Goal: Task Accomplishment & Management: Use online tool/utility

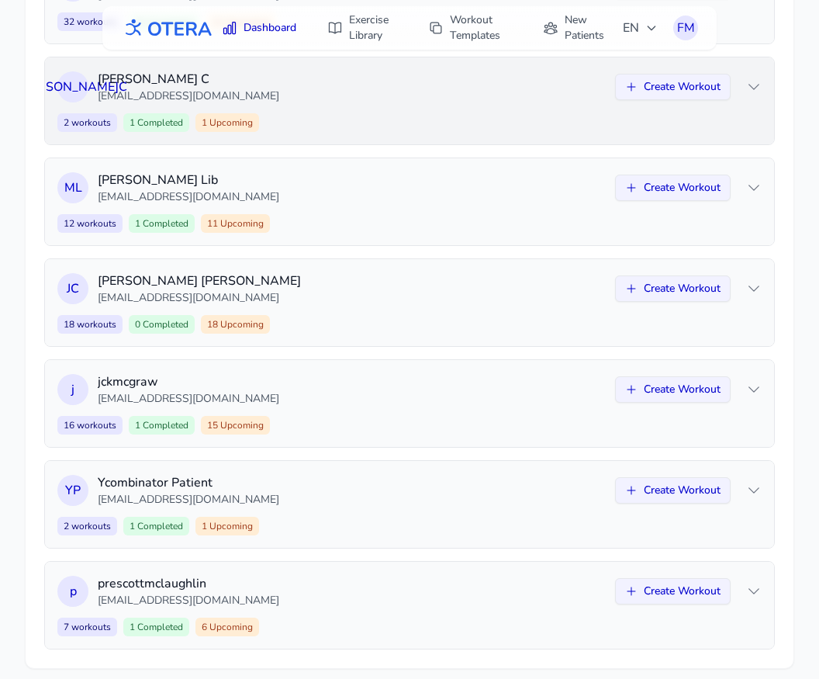
scroll to position [265, 0]
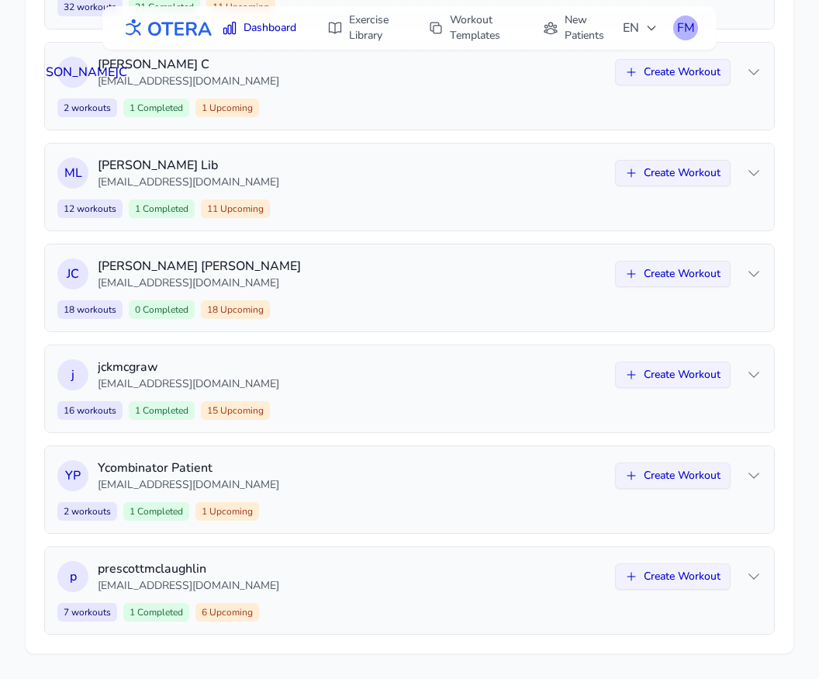
click at [689, 29] on div "FM" at bounding box center [685, 28] width 25 height 25
click at [625, 90] on link "Logout" at bounding box center [612, 92] width 174 height 28
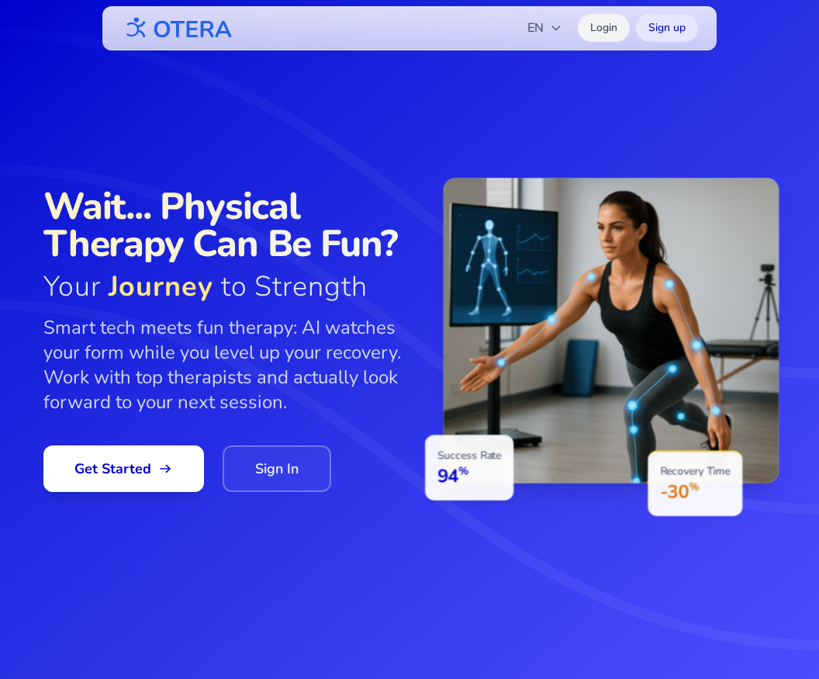
click at [598, 21] on link "Login" at bounding box center [604, 28] width 52 height 28
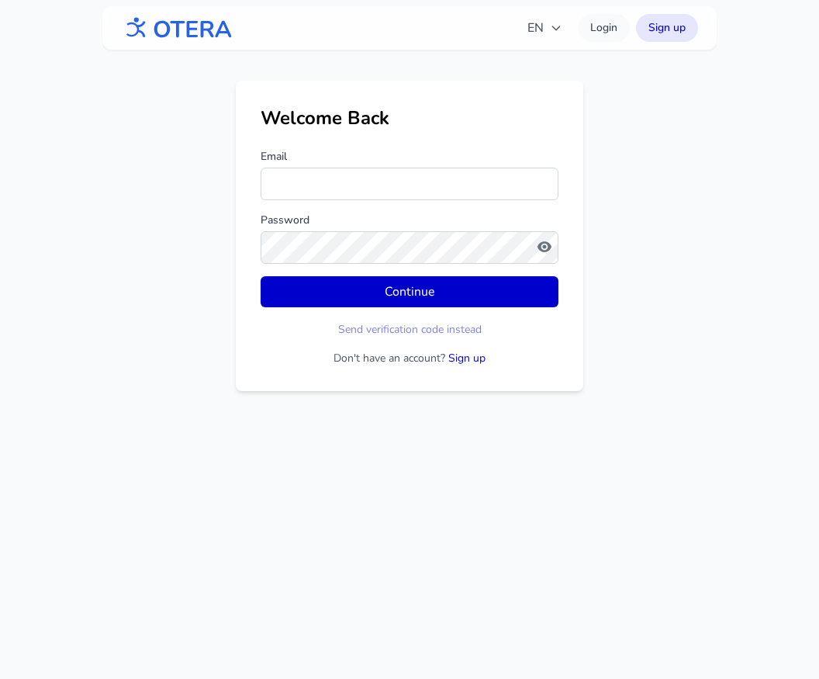
click at [349, 201] on form "Email Password Continue Send verification code instead Don't have an account? S…" at bounding box center [410, 257] width 298 height 217
click at [338, 188] on input "Email" at bounding box center [410, 184] width 298 height 33
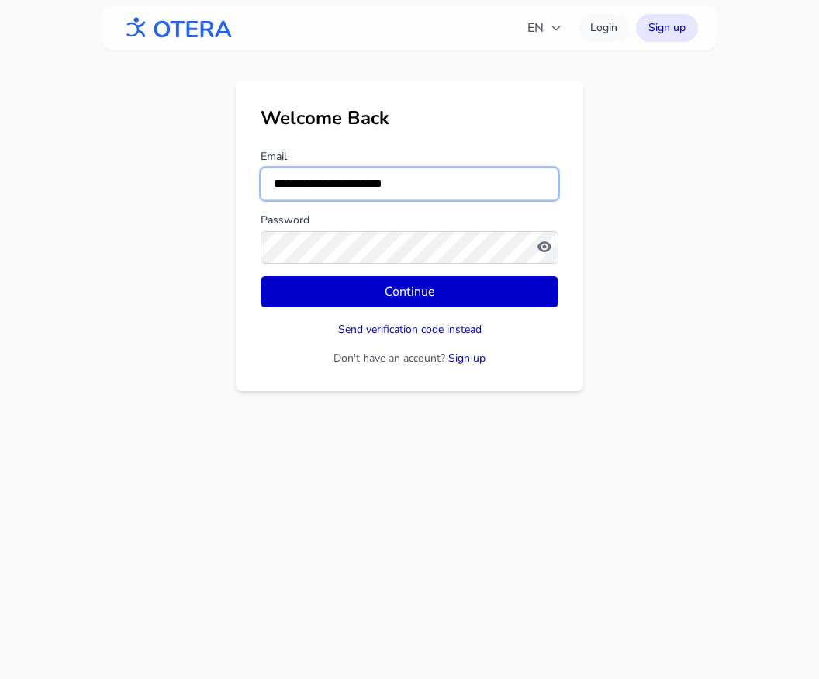
type input "**********"
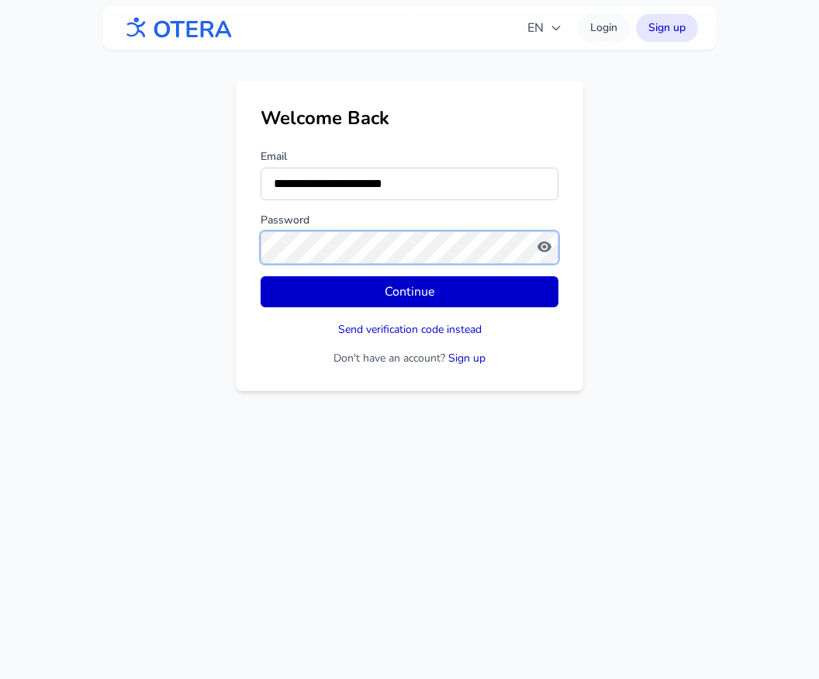
click at [261, 276] on button "Continue" at bounding box center [410, 291] width 298 height 31
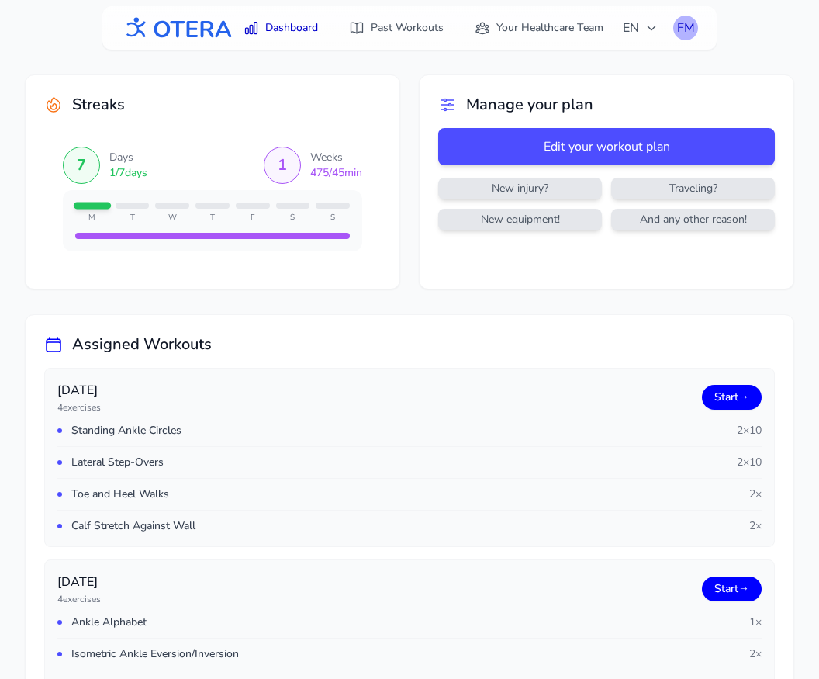
click at [692, 28] on div "FM" at bounding box center [685, 28] width 25 height 25
click at [643, 58] on link "Profile" at bounding box center [612, 64] width 174 height 28
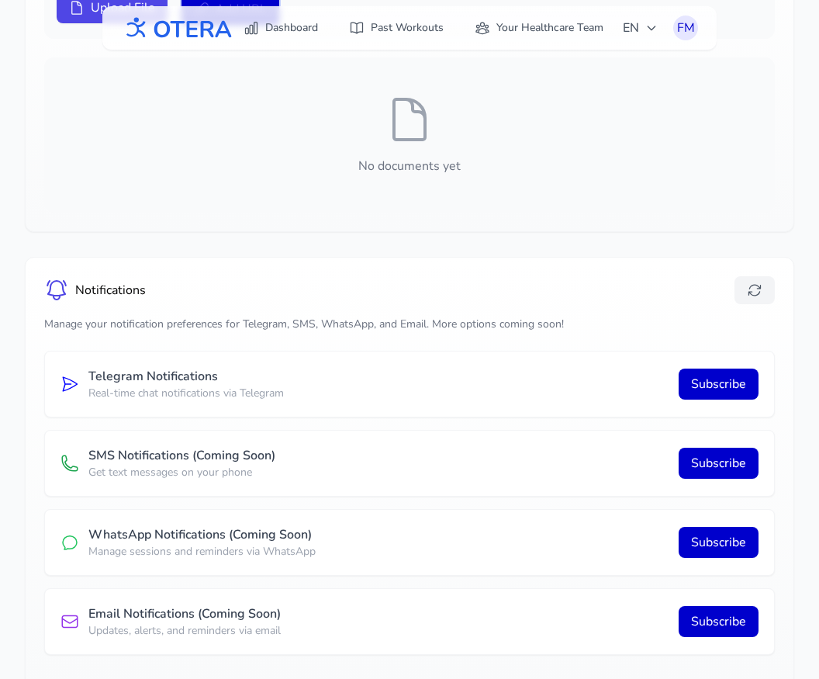
scroll to position [424, 0]
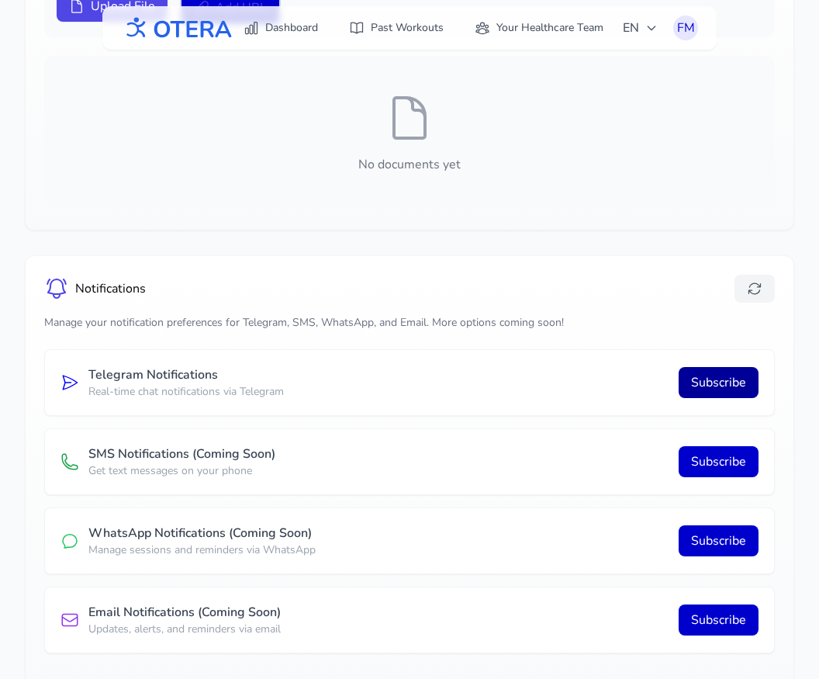
click at [698, 385] on button "Subscribe" at bounding box center [719, 382] width 80 height 31
click at [727, 389] on button "Subscribe" at bounding box center [719, 382] width 80 height 31
click at [754, 289] on icon at bounding box center [755, 289] width 16 height 16
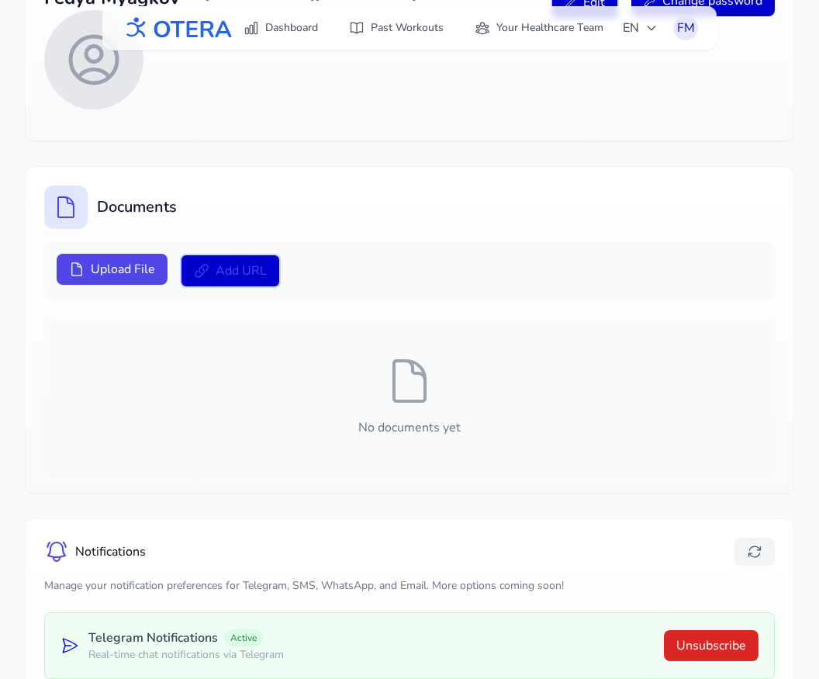
scroll to position [0, 0]
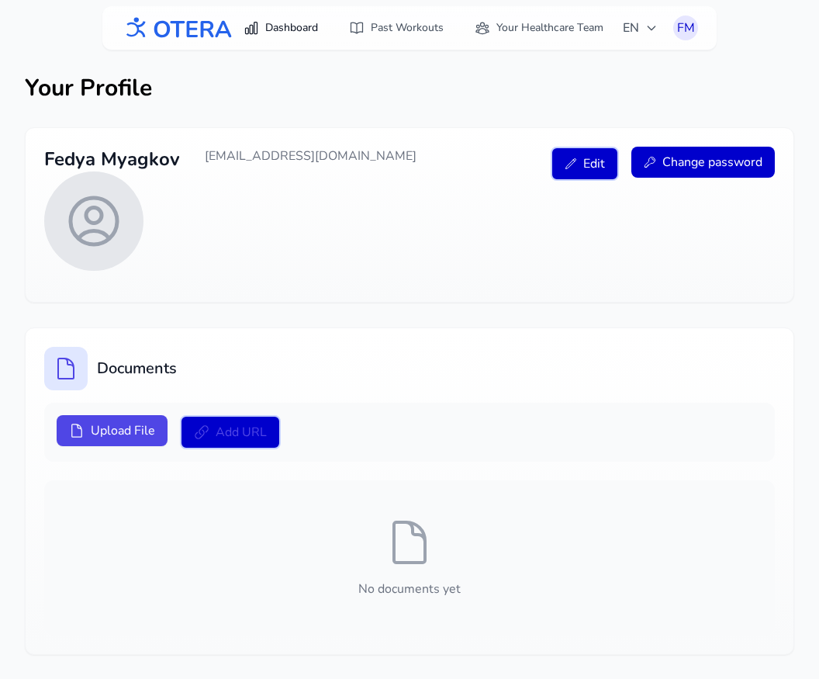
click at [279, 26] on link "Dashboard" at bounding box center [280, 28] width 93 height 28
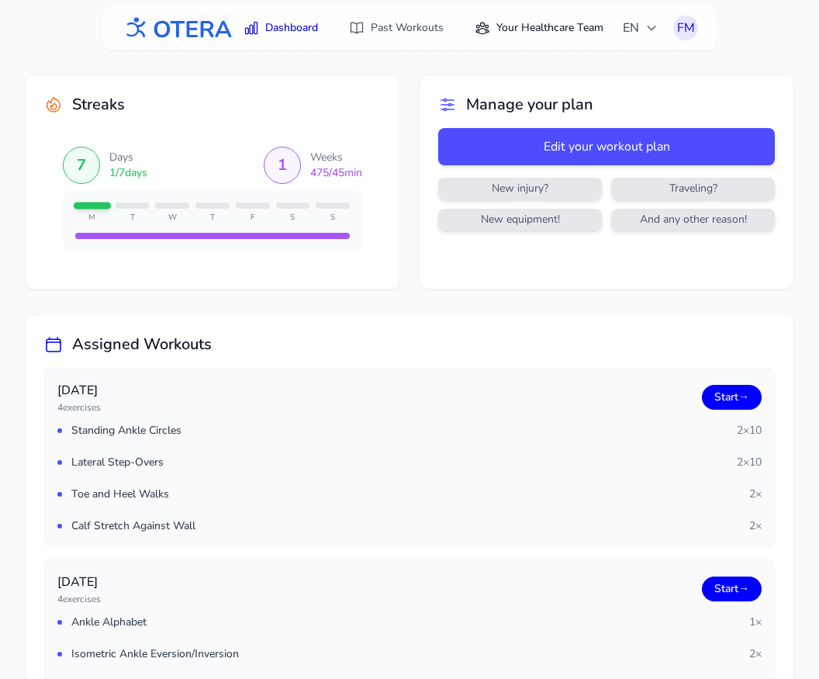
click at [549, 25] on link "Your Healthcare Team" at bounding box center [539, 28] width 147 height 28
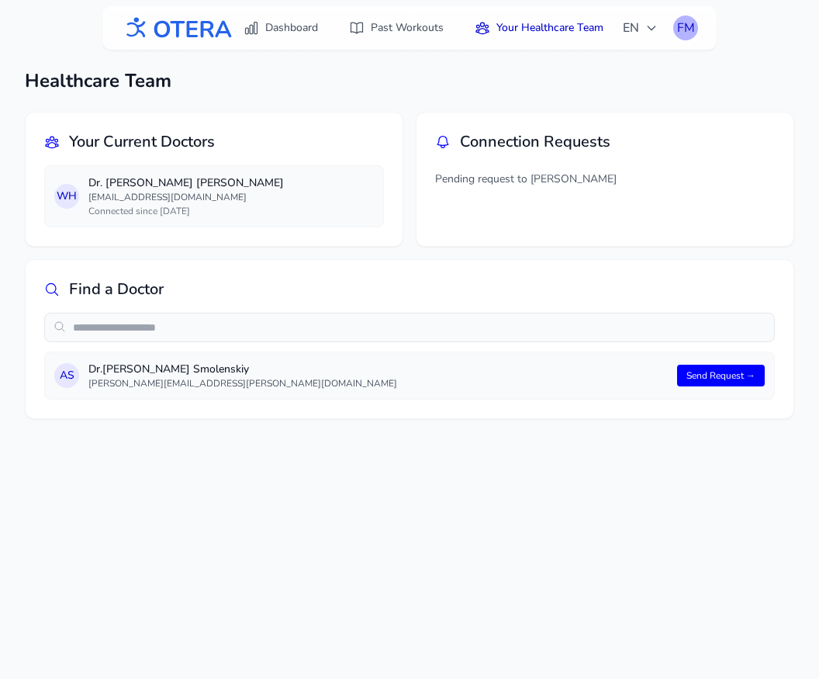
click at [682, 32] on div "FM" at bounding box center [685, 28] width 25 height 25
click at [646, 82] on link "Logout" at bounding box center [612, 92] width 174 height 28
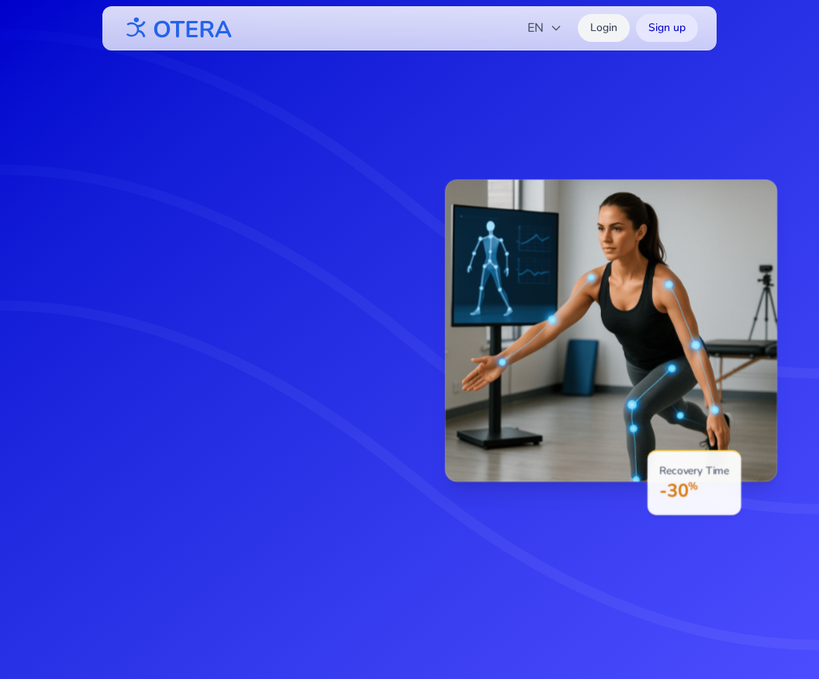
click at [601, 31] on link "Login" at bounding box center [604, 28] width 52 height 28
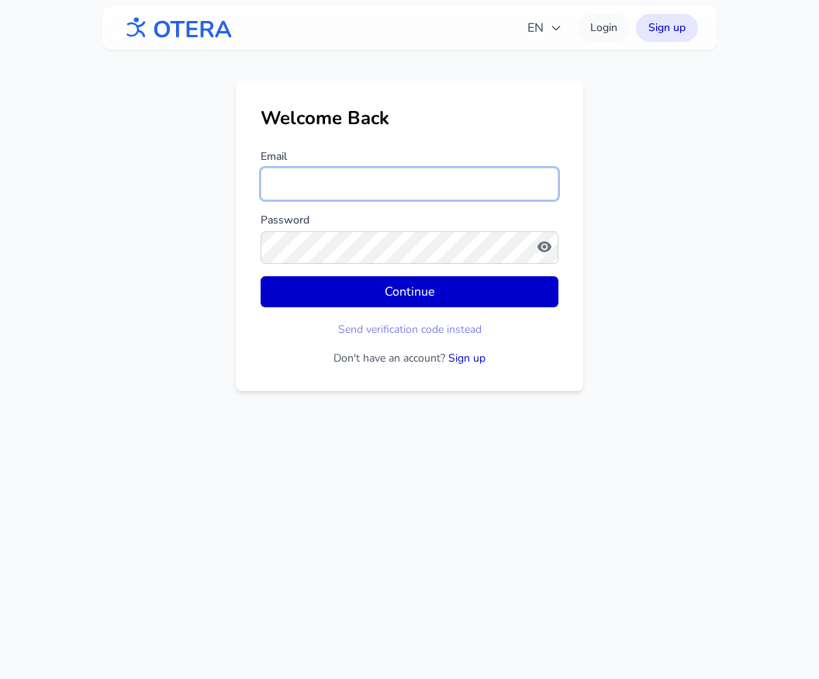
click at [384, 175] on input "Email" at bounding box center [410, 184] width 298 height 33
drag, startPoint x: 452, startPoint y: 181, endPoint x: 235, endPoint y: 177, distance: 216.5
click at [236, 177] on div "**********" at bounding box center [410, 236] width 348 height 310
type input "**********"
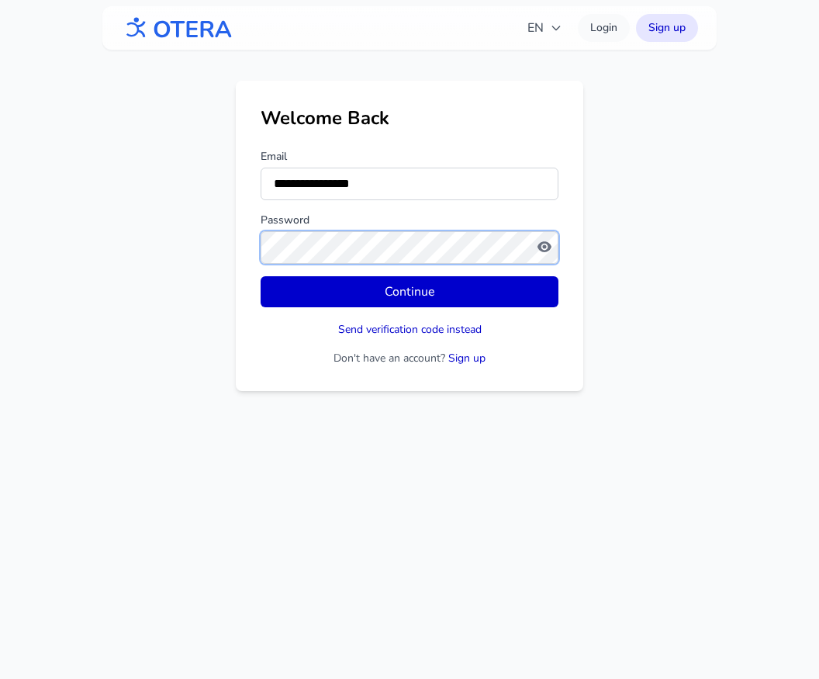
click at [261, 276] on button "Continue" at bounding box center [410, 291] width 298 height 31
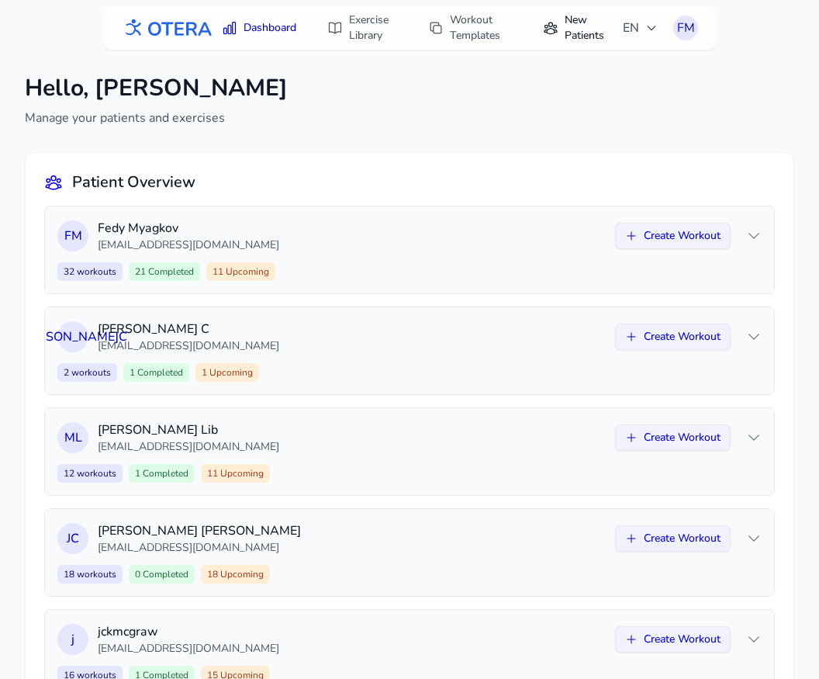
click at [569, 33] on link "New Patients" at bounding box center [574, 27] width 81 height 43
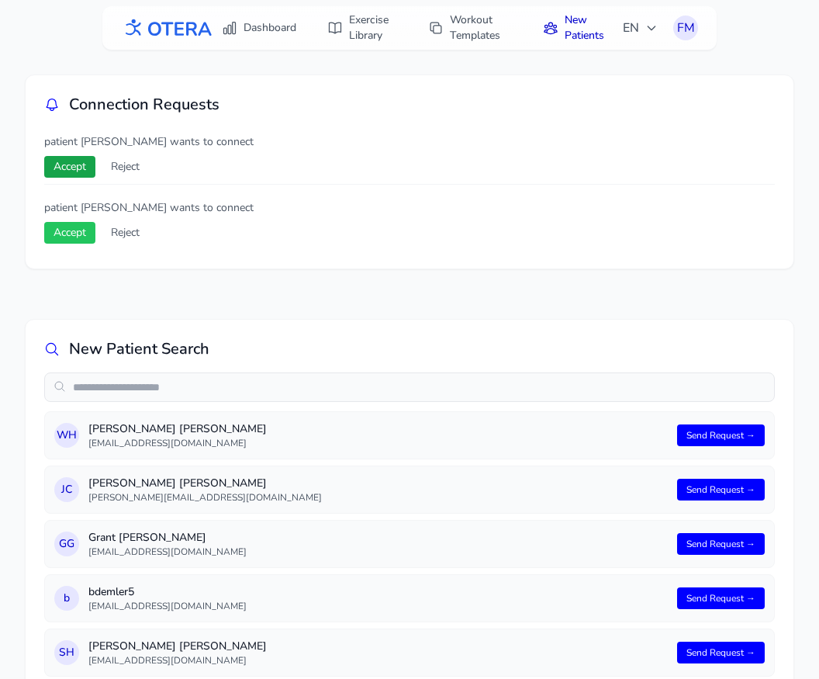
click at [79, 163] on button "Accept" at bounding box center [69, 167] width 51 height 22
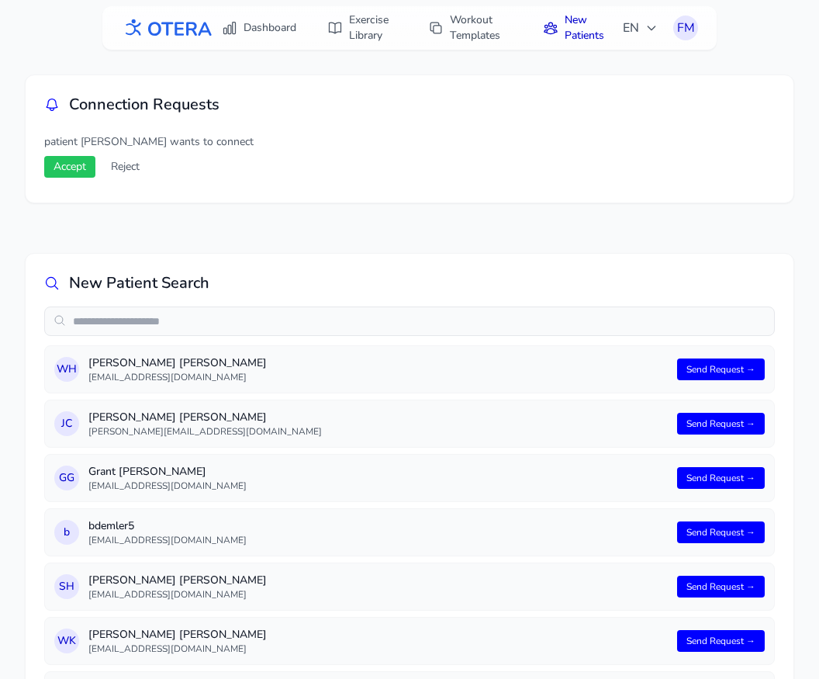
click at [80, 148] on p "patient Clay Kirwood wants to connect" at bounding box center [409, 142] width 731 height 16
click at [76, 166] on button "Accept" at bounding box center [69, 167] width 51 height 22
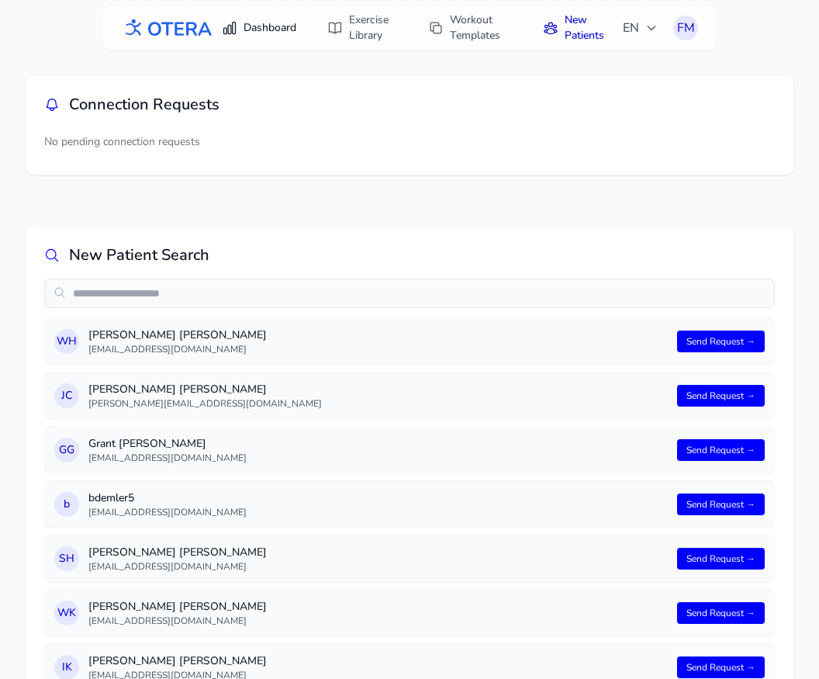
click at [277, 25] on link "Dashboard" at bounding box center [259, 28] width 93 height 28
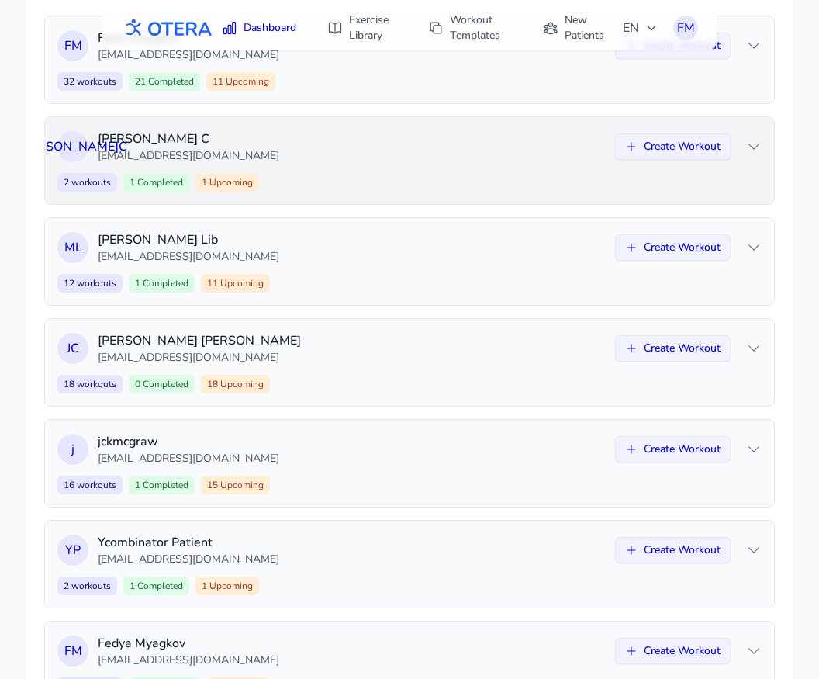
scroll to position [466, 0]
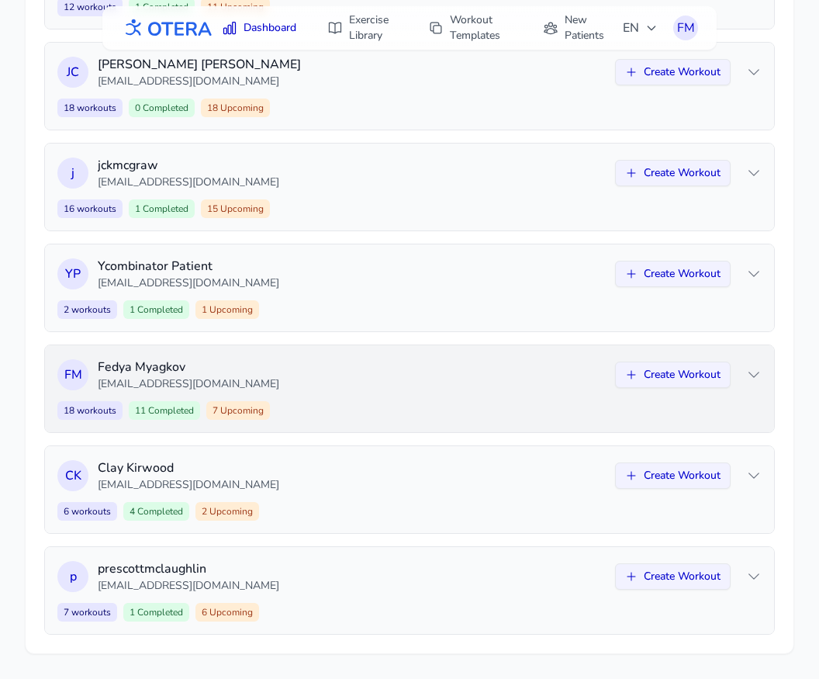
click at [441, 394] on div "F M Fedya Myagkov fedormmyagkov@gmail.com Create Workout 18 workouts 11 Complet…" at bounding box center [409, 388] width 729 height 87
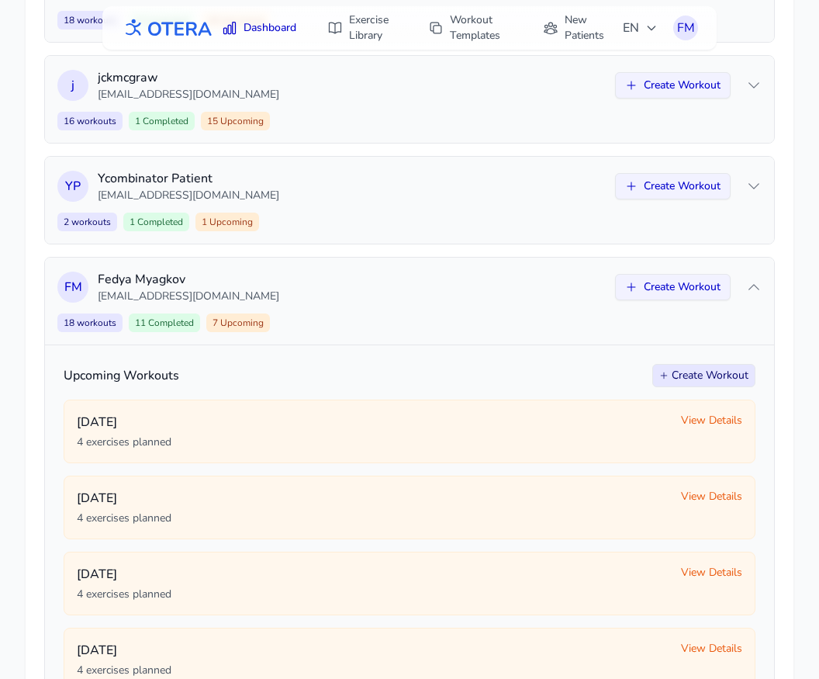
scroll to position [462, 0]
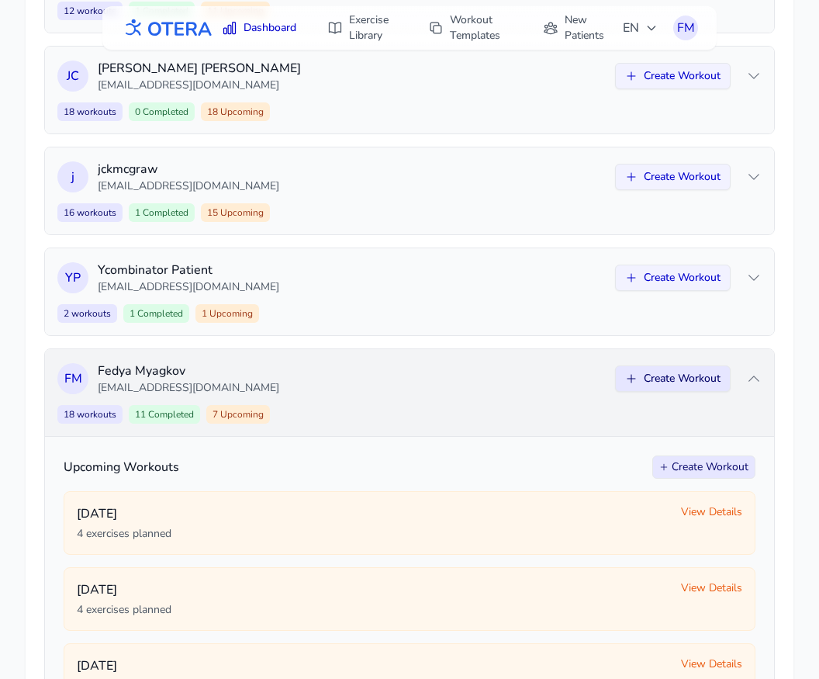
click at [674, 376] on button "Create Workout" at bounding box center [673, 378] width 116 height 26
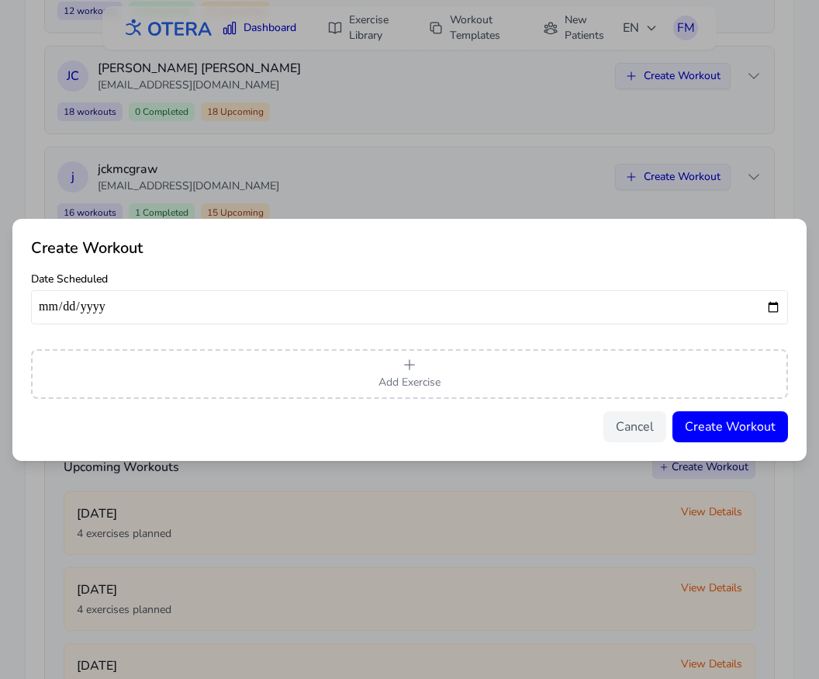
click at [778, 304] on input "date" at bounding box center [409, 307] width 757 height 34
type input "**********"
click at [423, 372] on button "Add Exercise" at bounding box center [409, 374] width 757 height 50
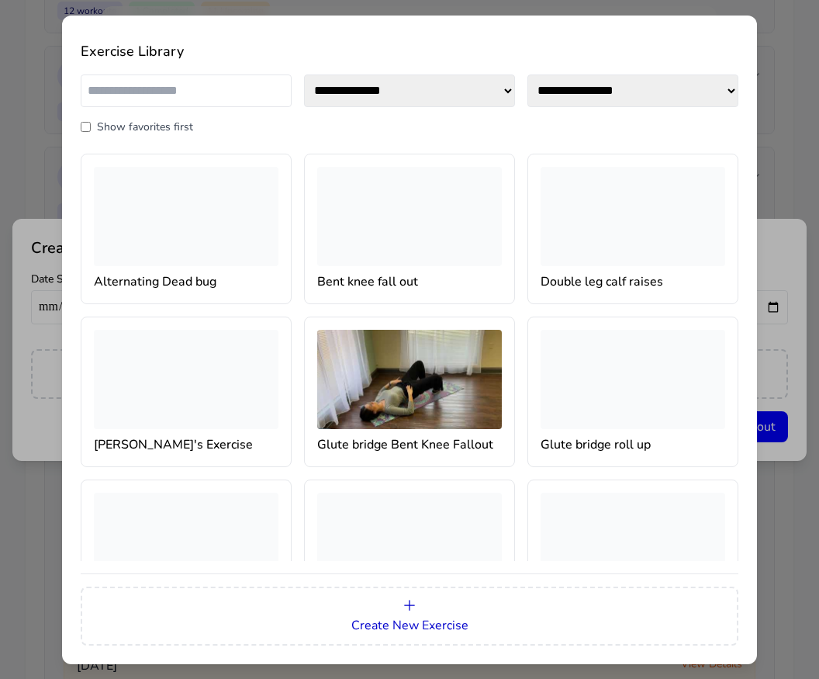
click at [223, 237] on div at bounding box center [186, 216] width 185 height 99
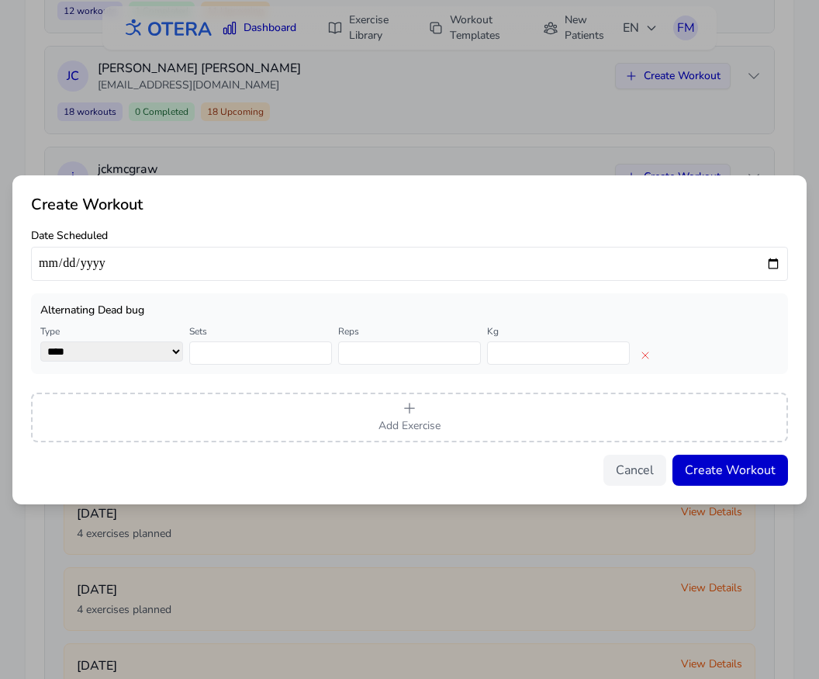
click at [706, 473] on button "Create Workout" at bounding box center [731, 470] width 116 height 31
